Goal: Transaction & Acquisition: Purchase product/service

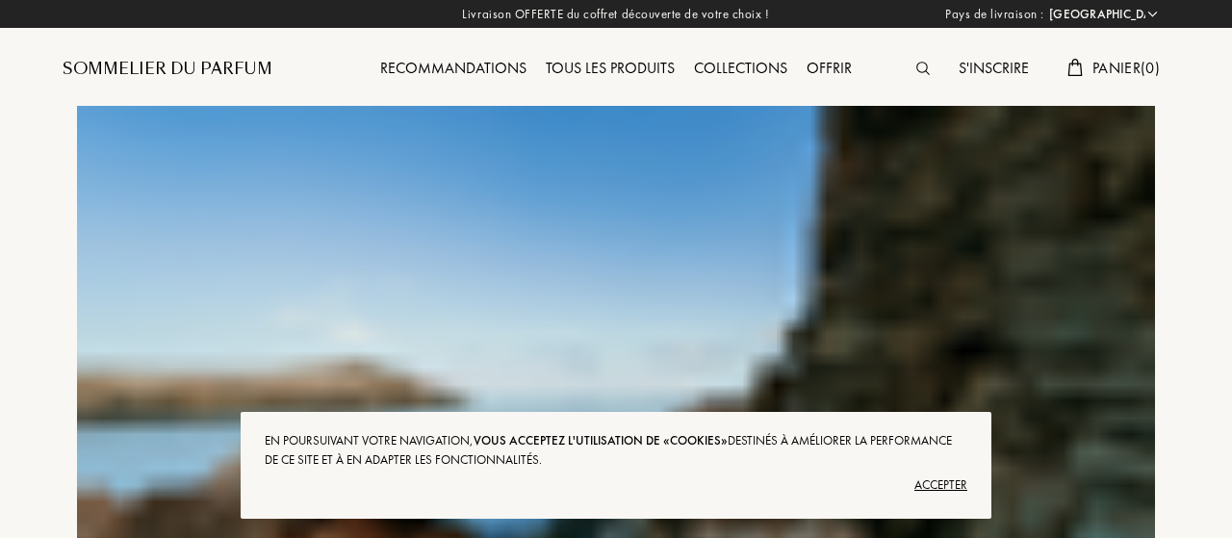
select select "FR"
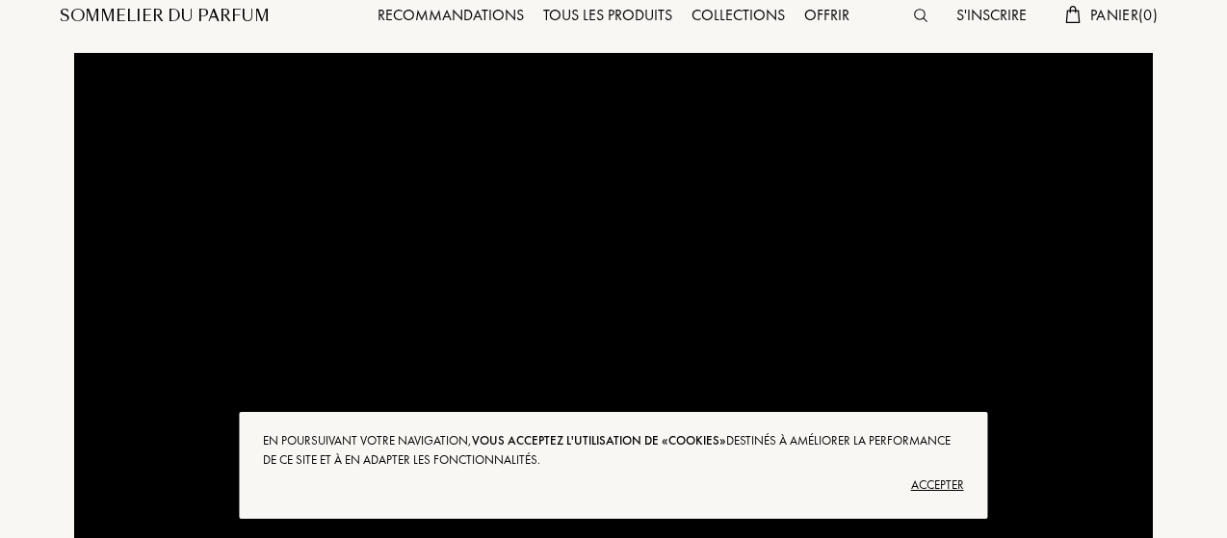
scroll to position [193, 0]
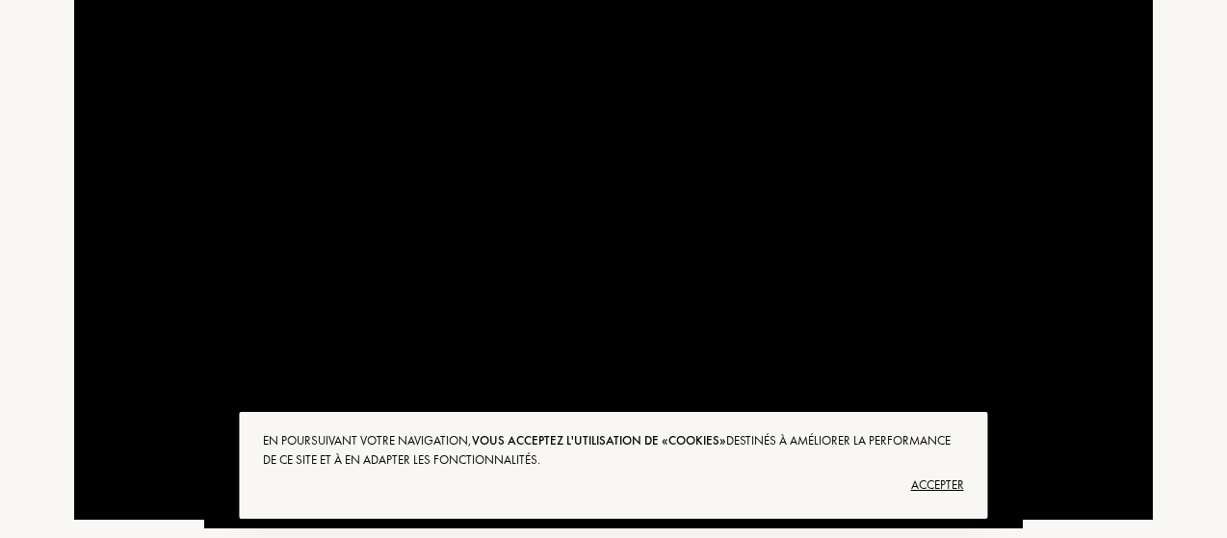
click at [951, 484] on div "Accepter" at bounding box center [613, 485] width 700 height 31
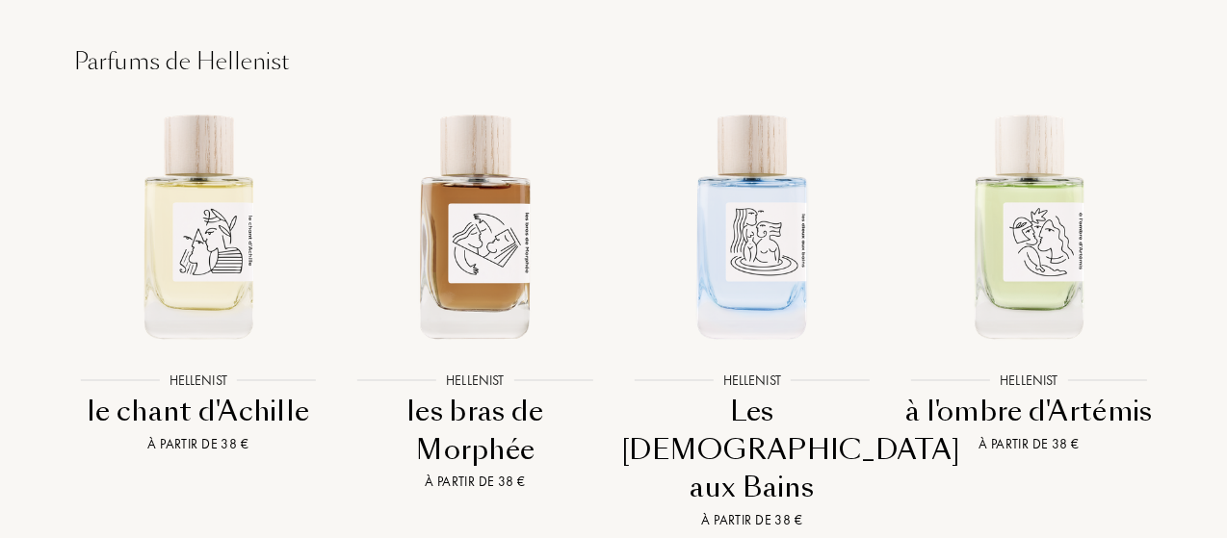
scroll to position [2045, 0]
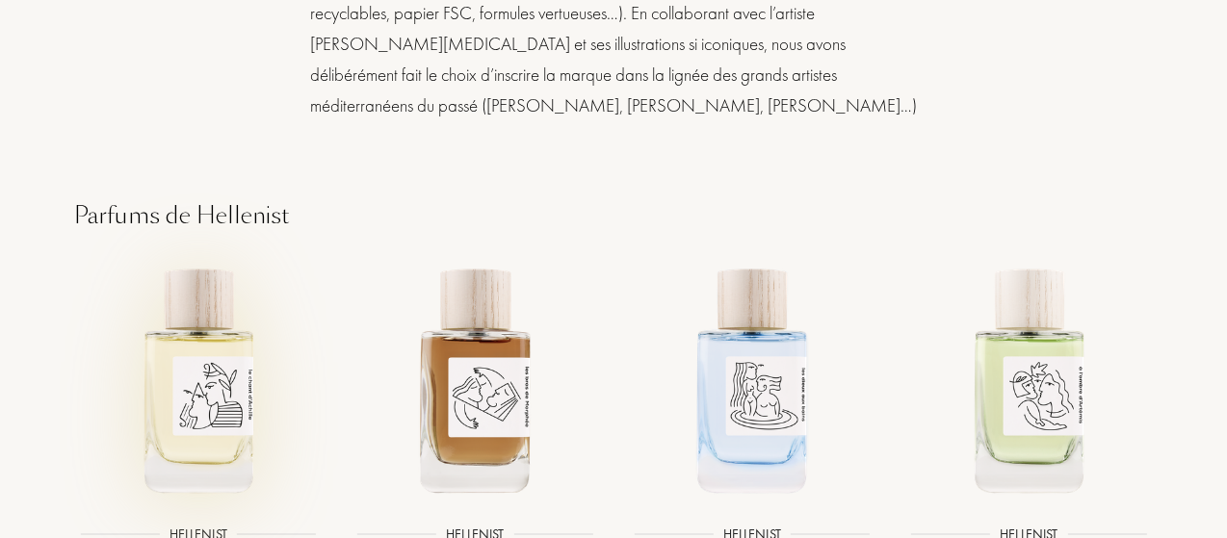
click at [208, 368] on img at bounding box center [197, 378] width 249 height 249
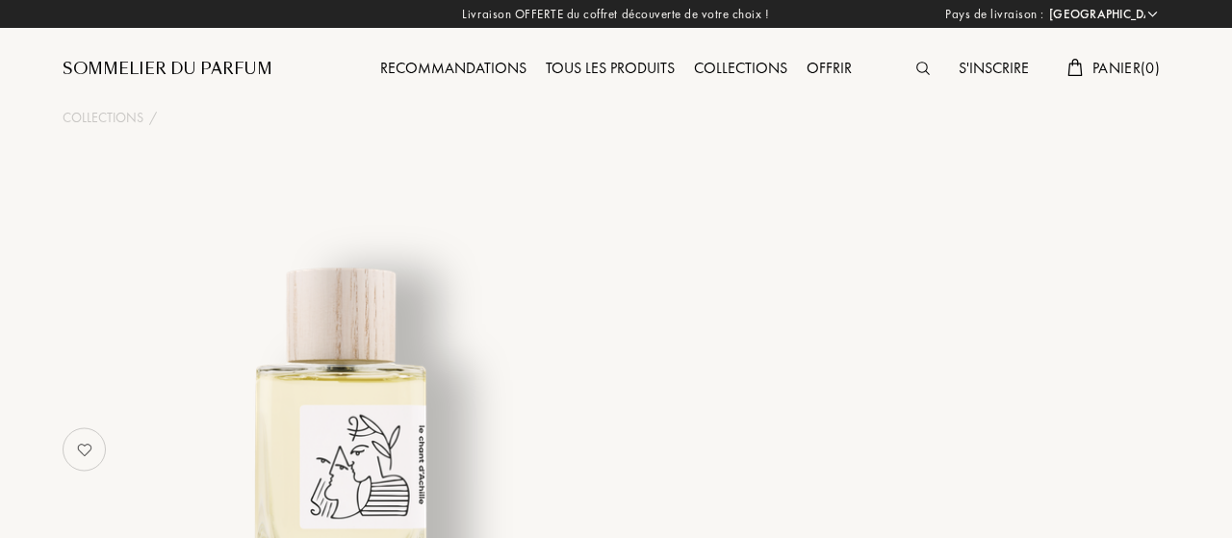
select select "FR"
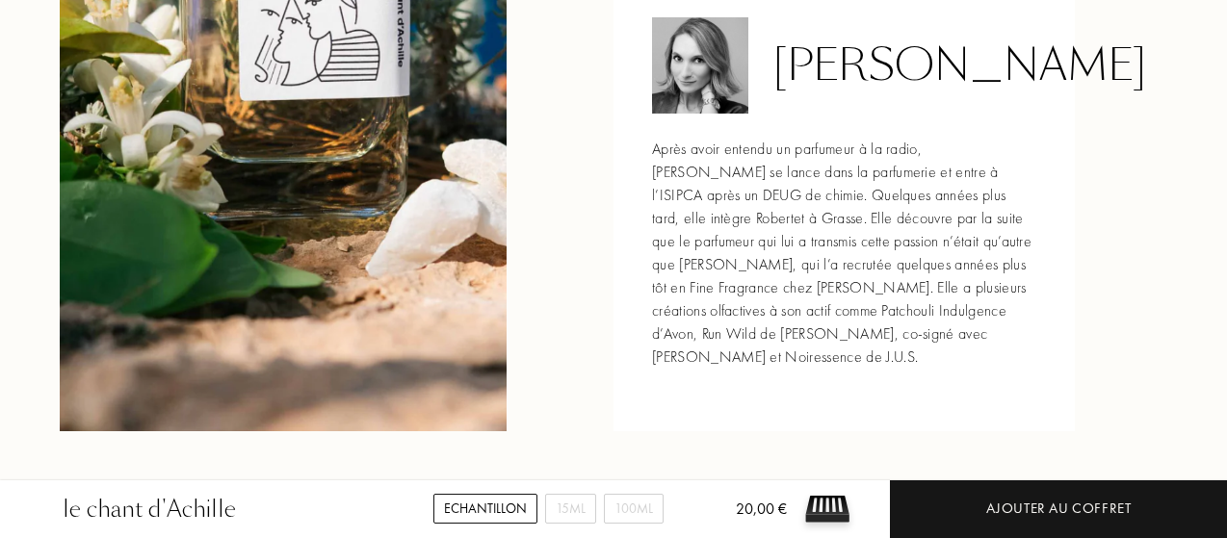
scroll to position [1925, 0]
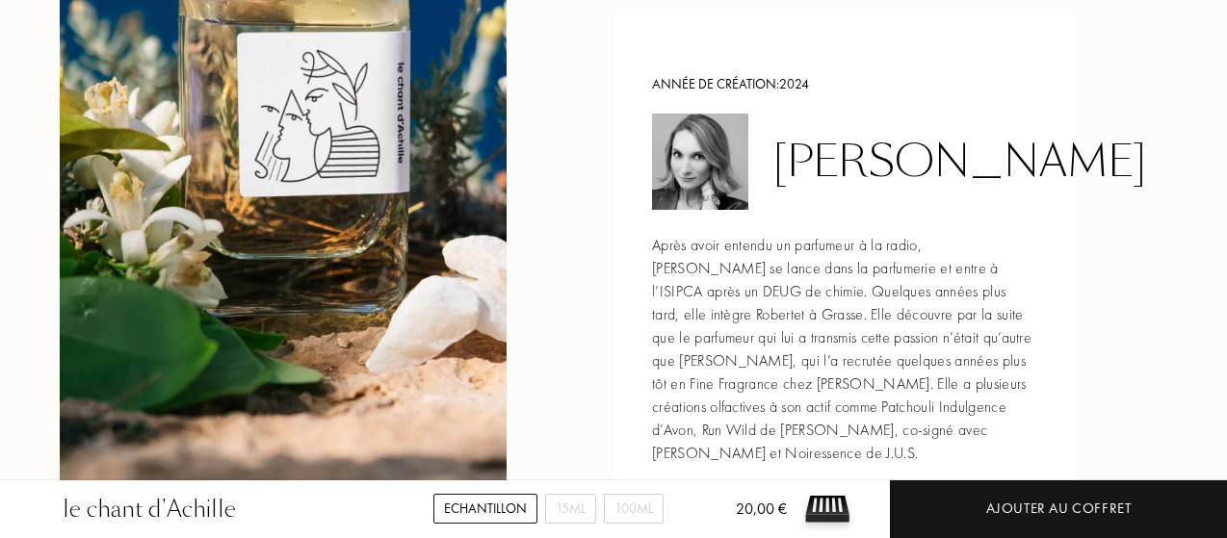
drag, startPoint x: 776, startPoint y: 138, endPoint x: 901, endPoint y: 195, distance: 137.8
click at [901, 188] on div "Alexandra Carlin" at bounding box center [959, 162] width 374 height 51
